Goal: Information Seeking & Learning: Compare options

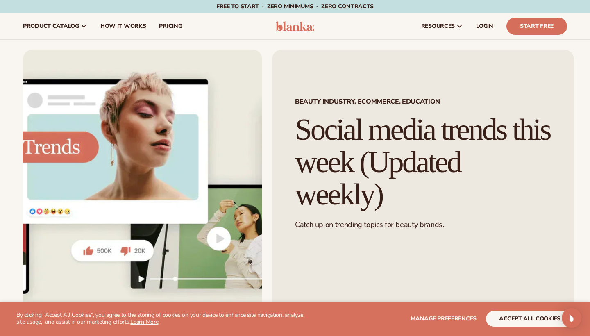
click at [503, 316] on button "accept all cookies" at bounding box center [530, 319] width 88 height 16
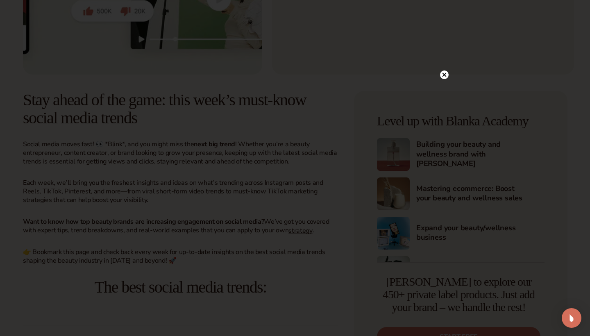
scroll to position [241, 0]
click at [444, 74] on icon at bounding box center [445, 75] width 4 height 4
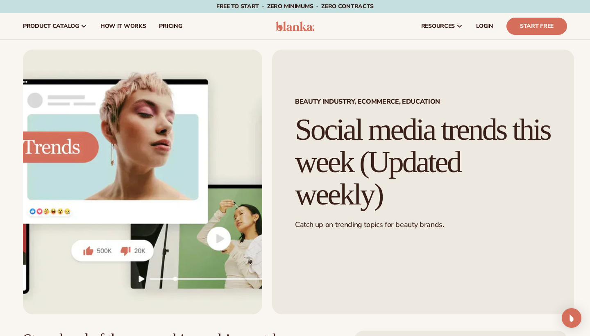
scroll to position [0, 0]
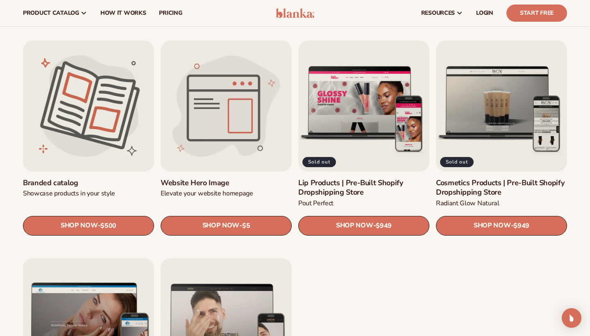
scroll to position [871, 0]
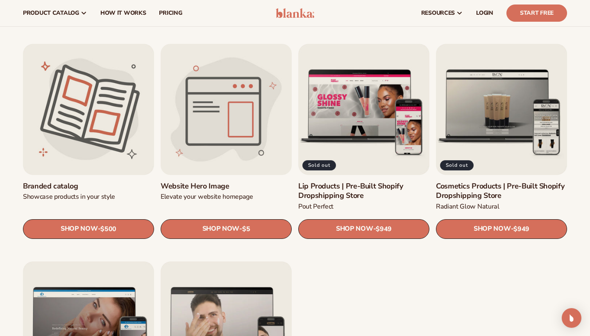
click at [211, 186] on link "Website Hero Image" at bounding box center [226, 186] width 131 height 9
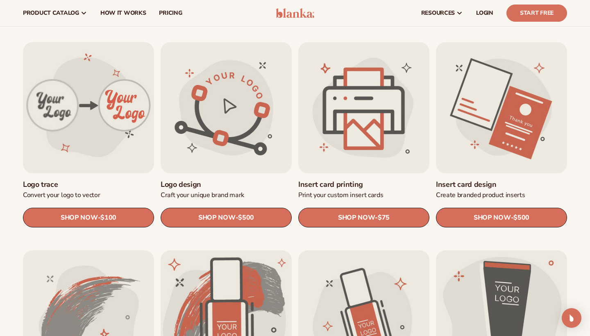
scroll to position [246, 0]
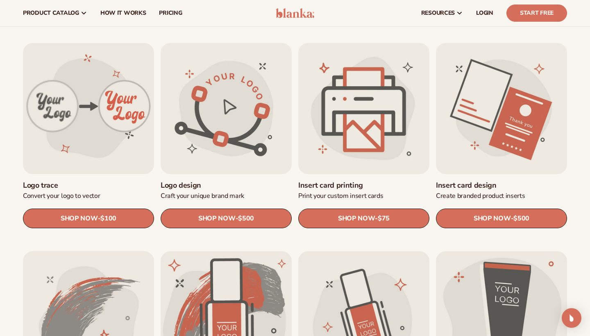
click at [344, 181] on link "Insert card printing" at bounding box center [363, 185] width 131 height 9
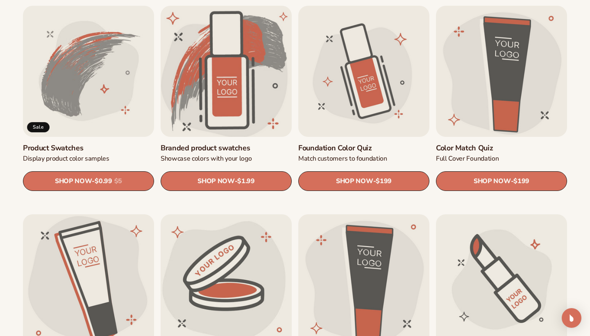
scroll to position [493, 0]
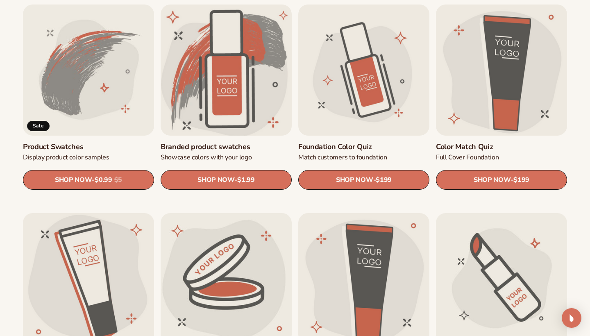
click at [222, 142] on link "Branded product swatches" at bounding box center [226, 146] width 131 height 9
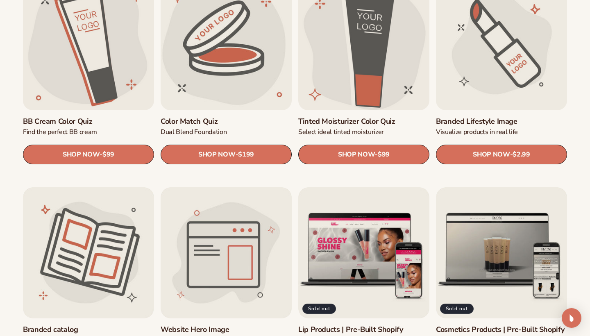
scroll to position [728, 0]
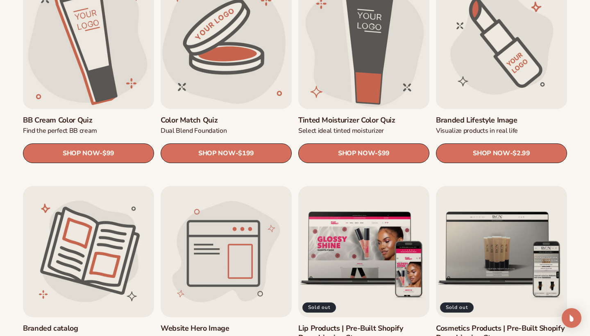
click at [473, 116] on link "Branded Lifestyle Image" at bounding box center [501, 120] width 131 height 9
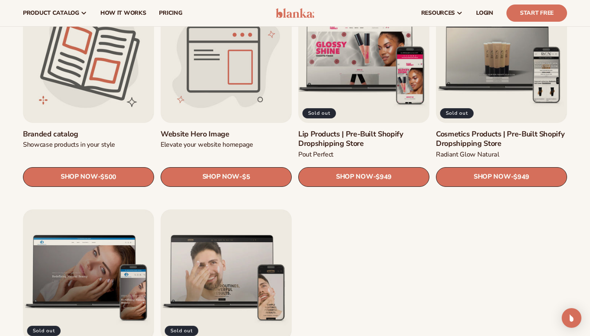
scroll to position [912, 0]
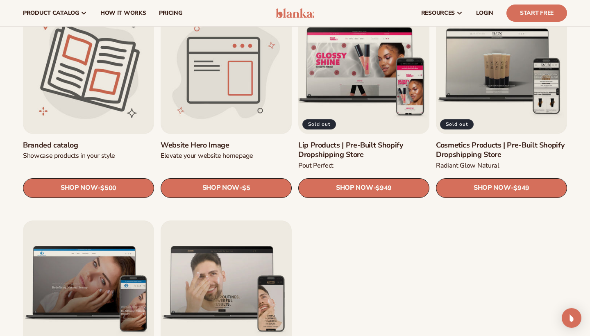
click at [325, 141] on link "Lip Products | Pre-Built Shopify Dropshipping Store" at bounding box center [363, 150] width 131 height 19
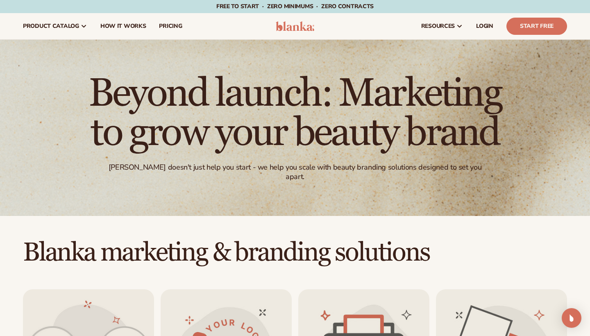
scroll to position [0, 0]
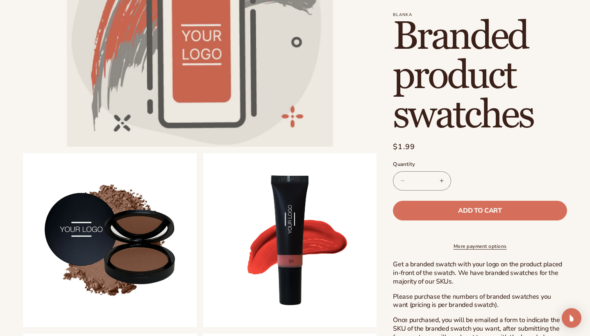
scroll to position [193, 0]
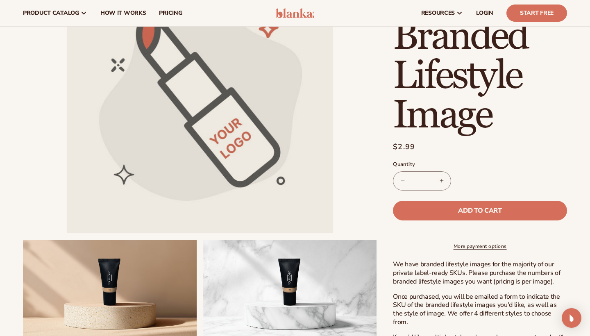
scroll to position [68, 0]
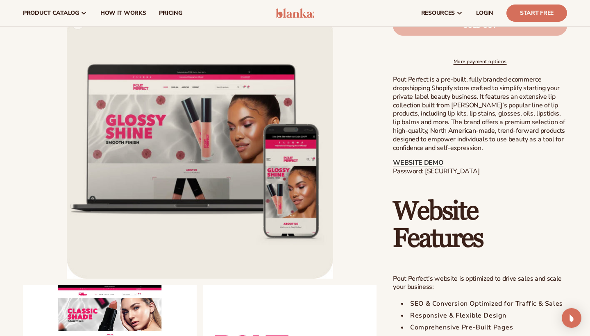
scroll to position [329, 0]
